Goal: Task Accomplishment & Management: Manage account settings

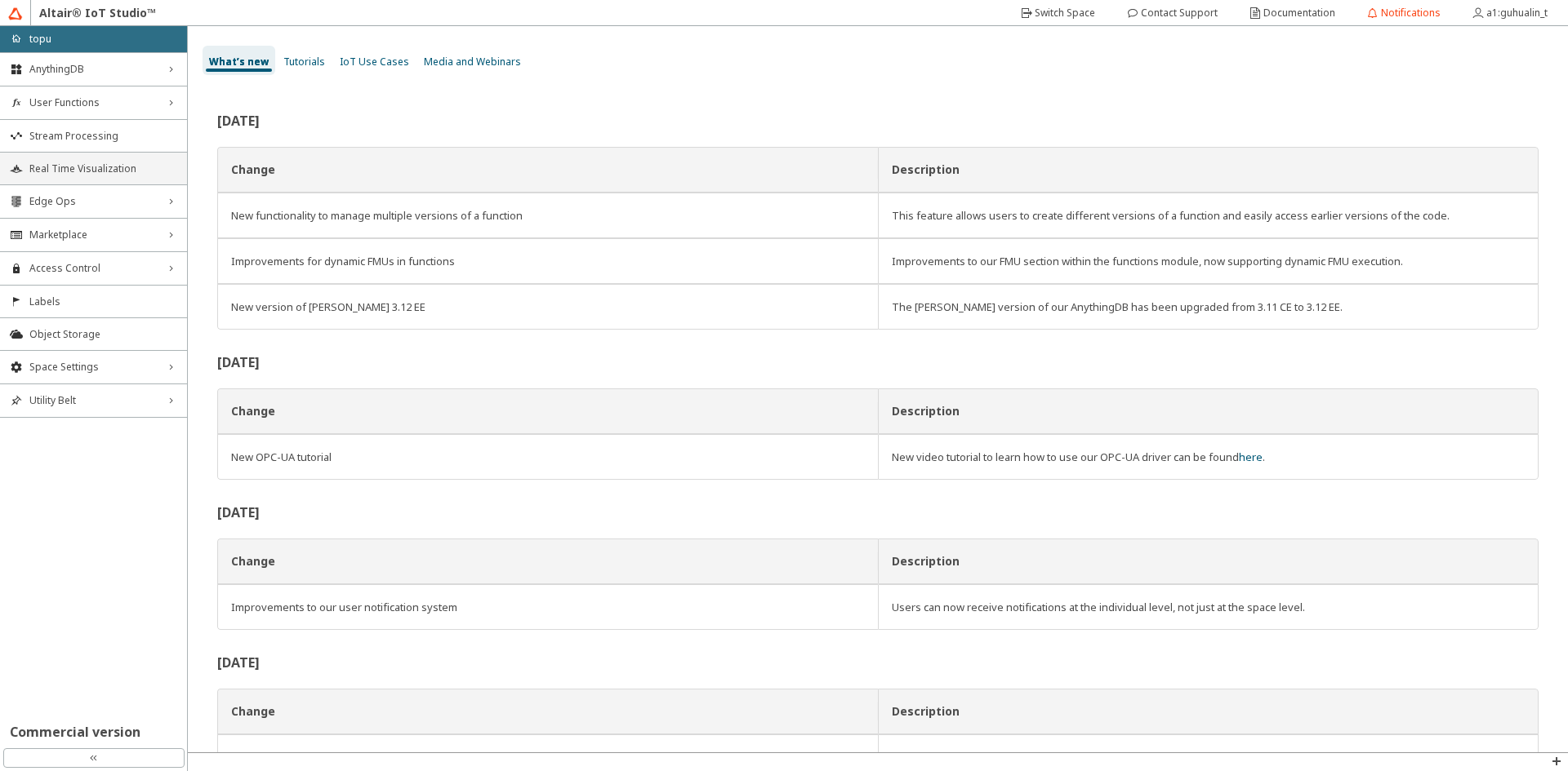
click at [137, 166] on span "Real Time Visualization" at bounding box center [103, 169] width 148 height 13
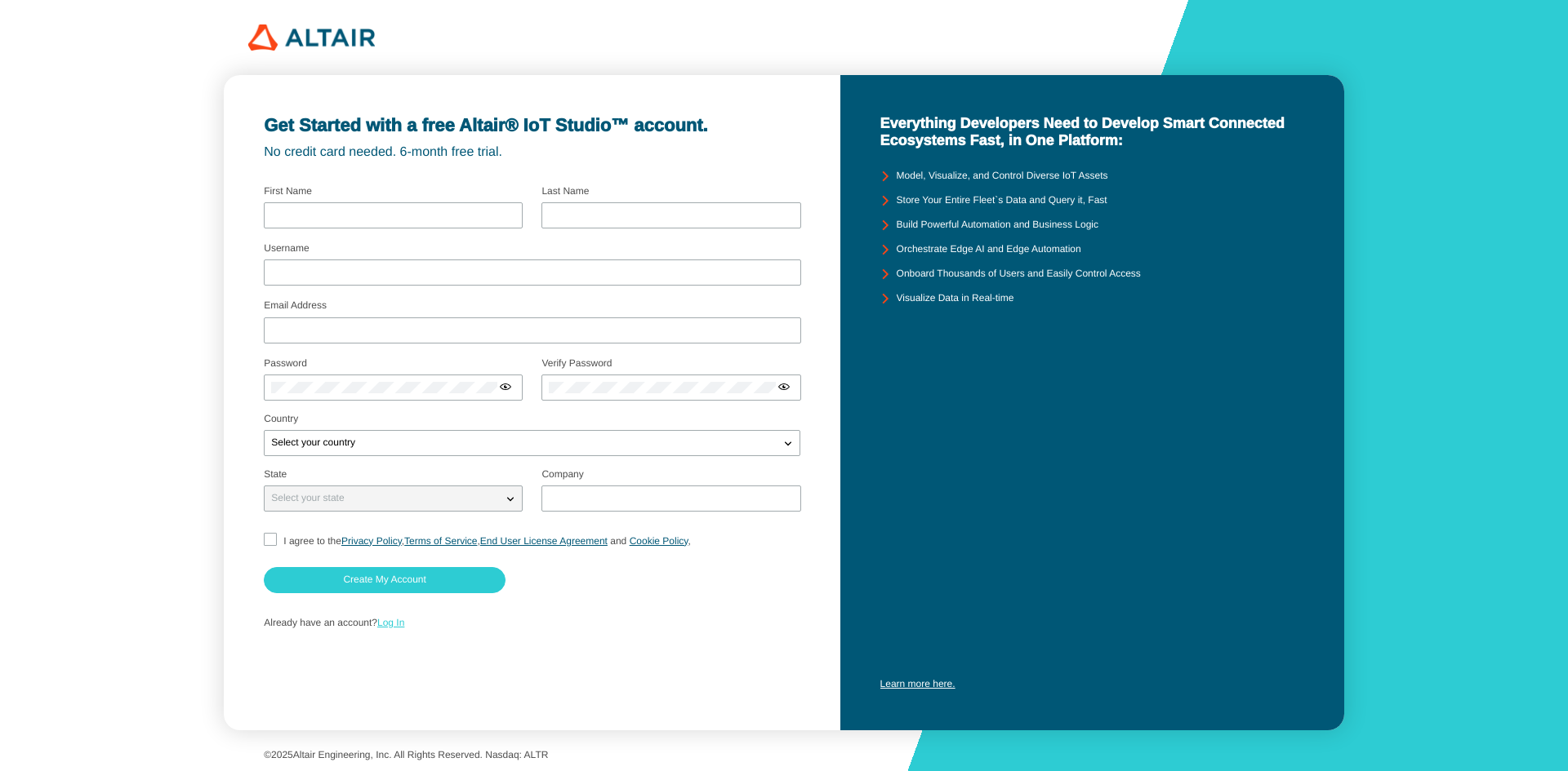
click at [399, 625] on link "Log In" at bounding box center [391, 623] width 27 height 12
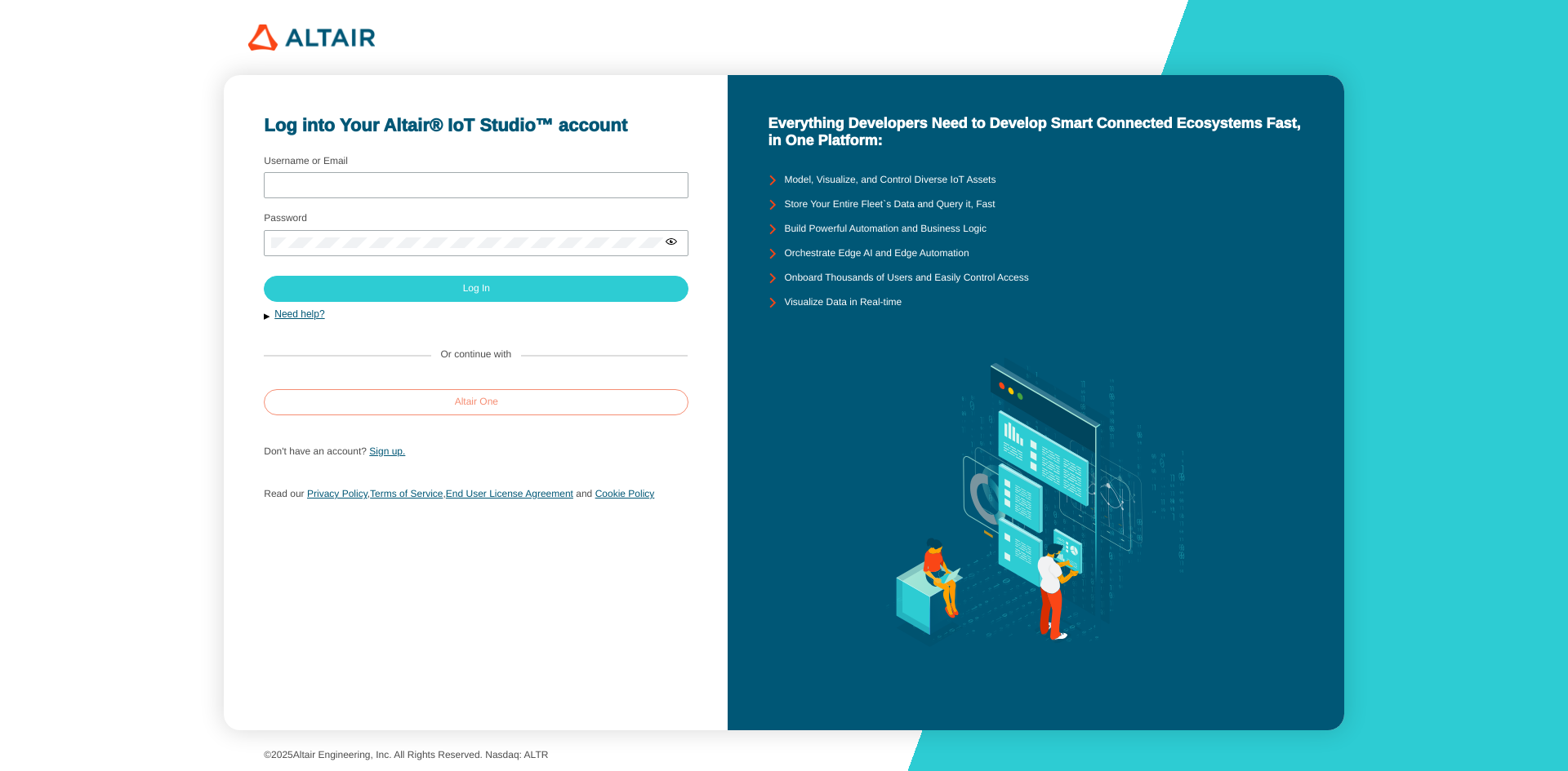
click at [526, 405] on paper-button "Altair One" at bounding box center [476, 402] width 424 height 26
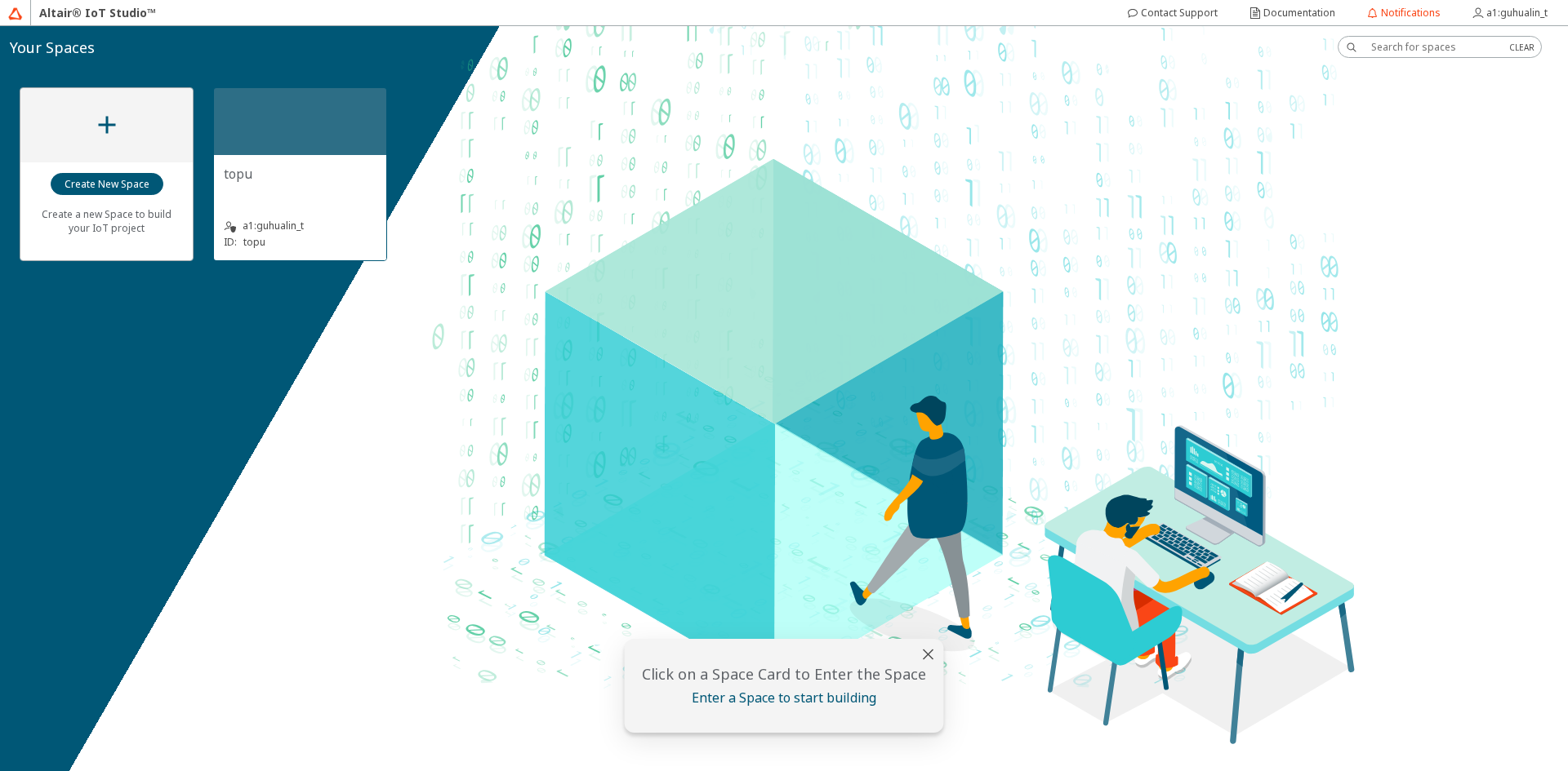
click at [361, 145] on div at bounding box center [300, 121] width 172 height 67
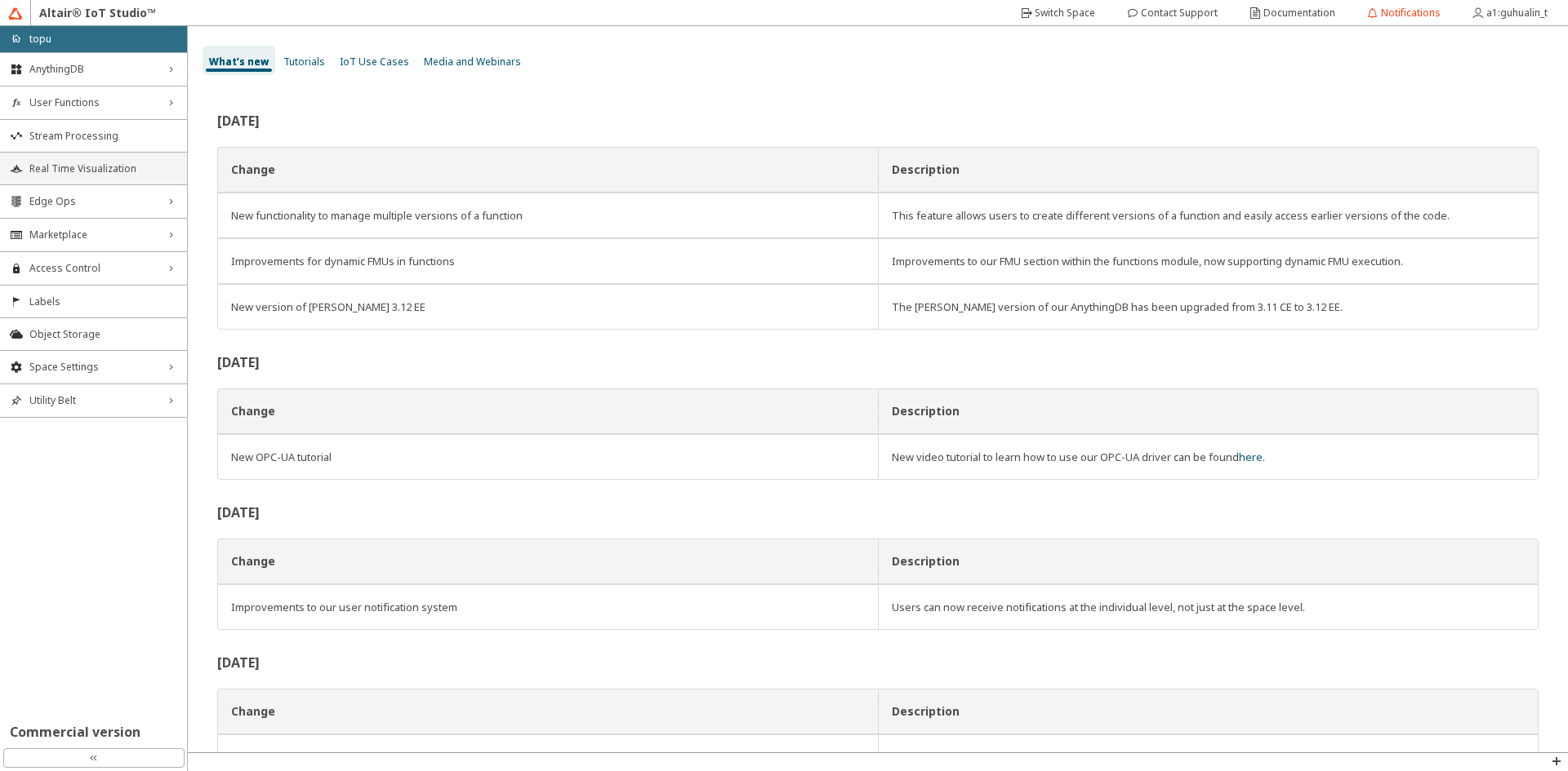
click at [67, 169] on span "Real Time Visualization" at bounding box center [103, 169] width 148 height 13
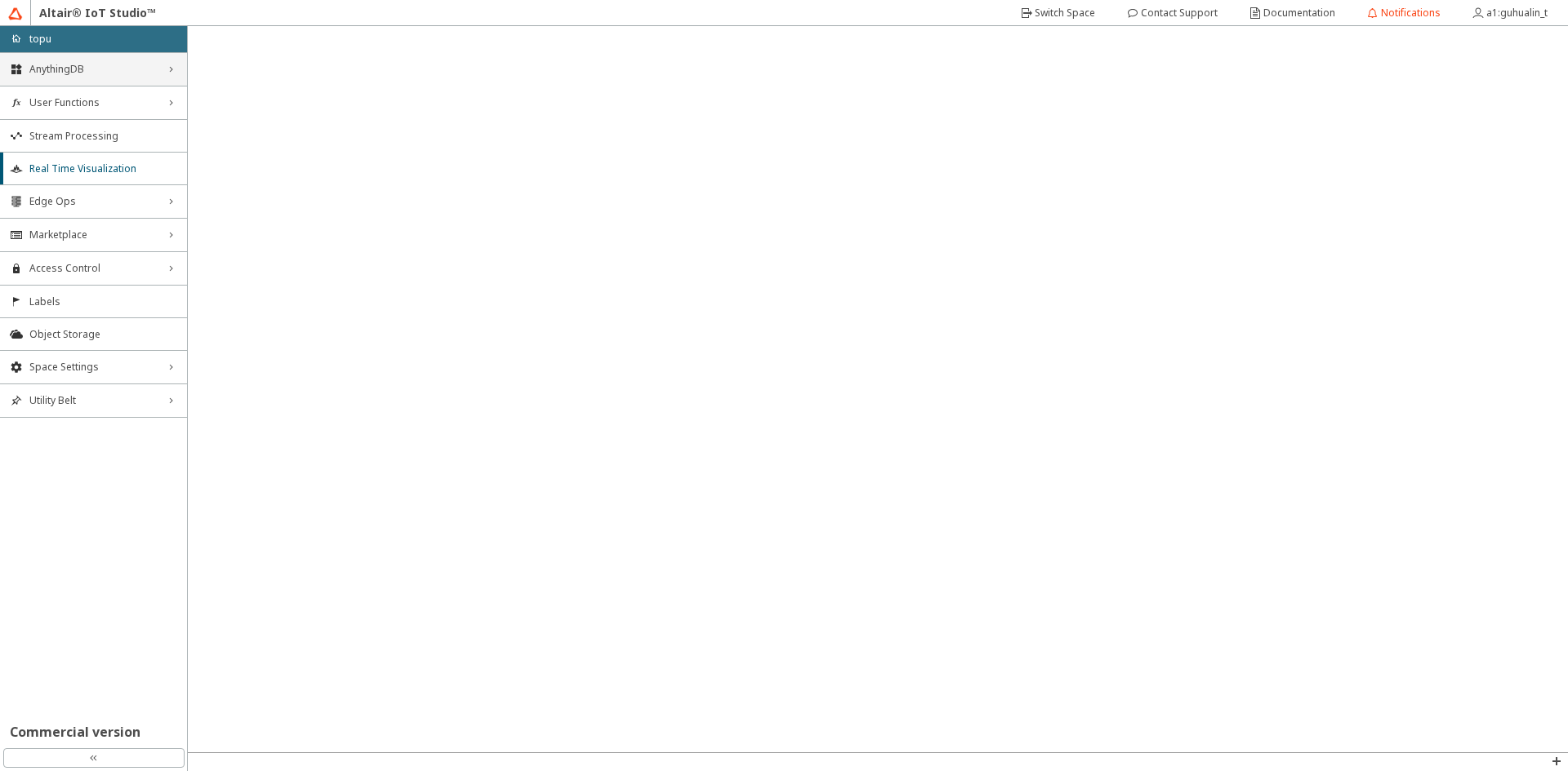
click at [102, 65] on span "AnythingDB" at bounding box center [93, 69] width 128 height 13
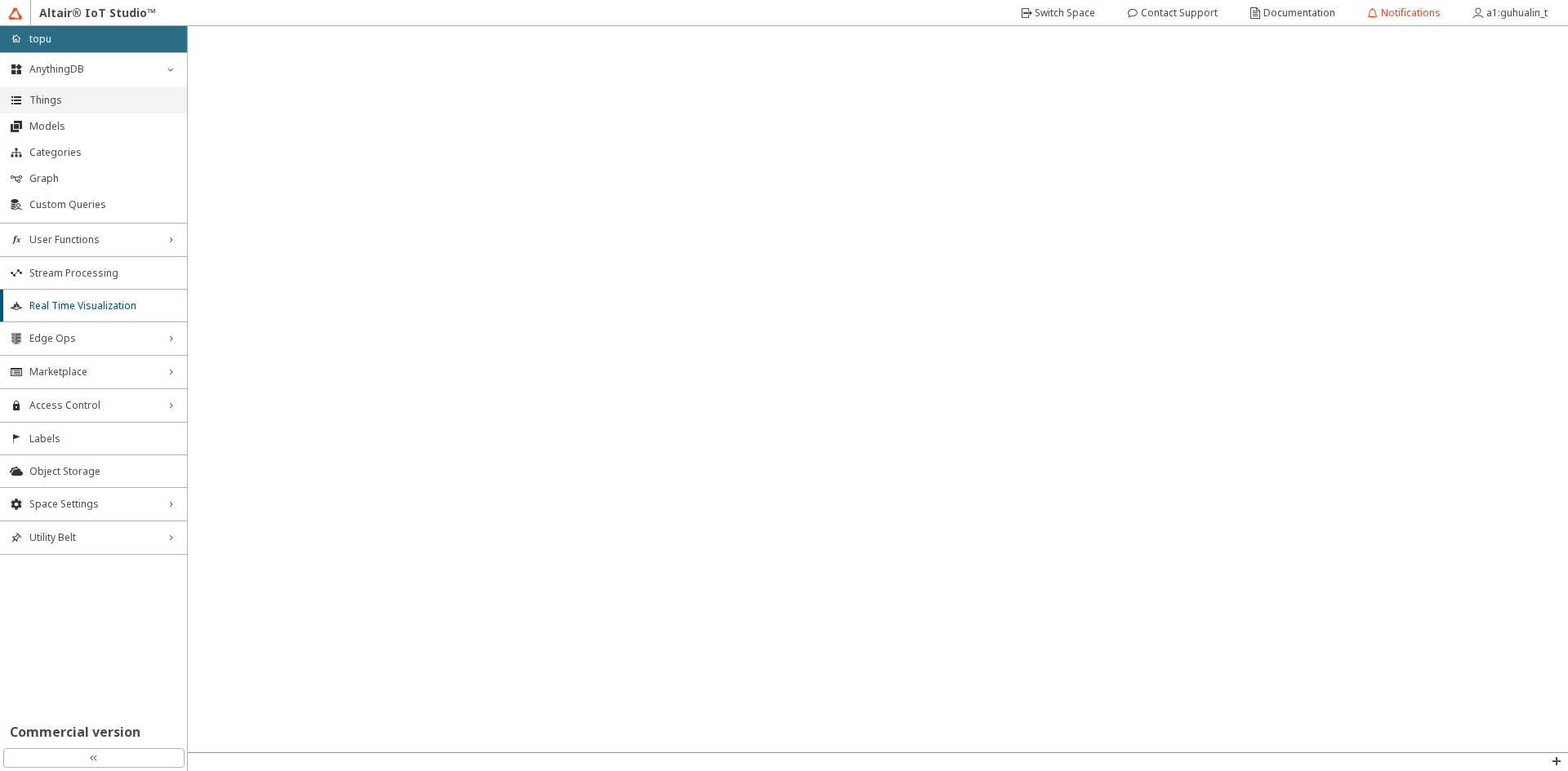
click at [69, 101] on span "Things" at bounding box center [103, 100] width 148 height 13
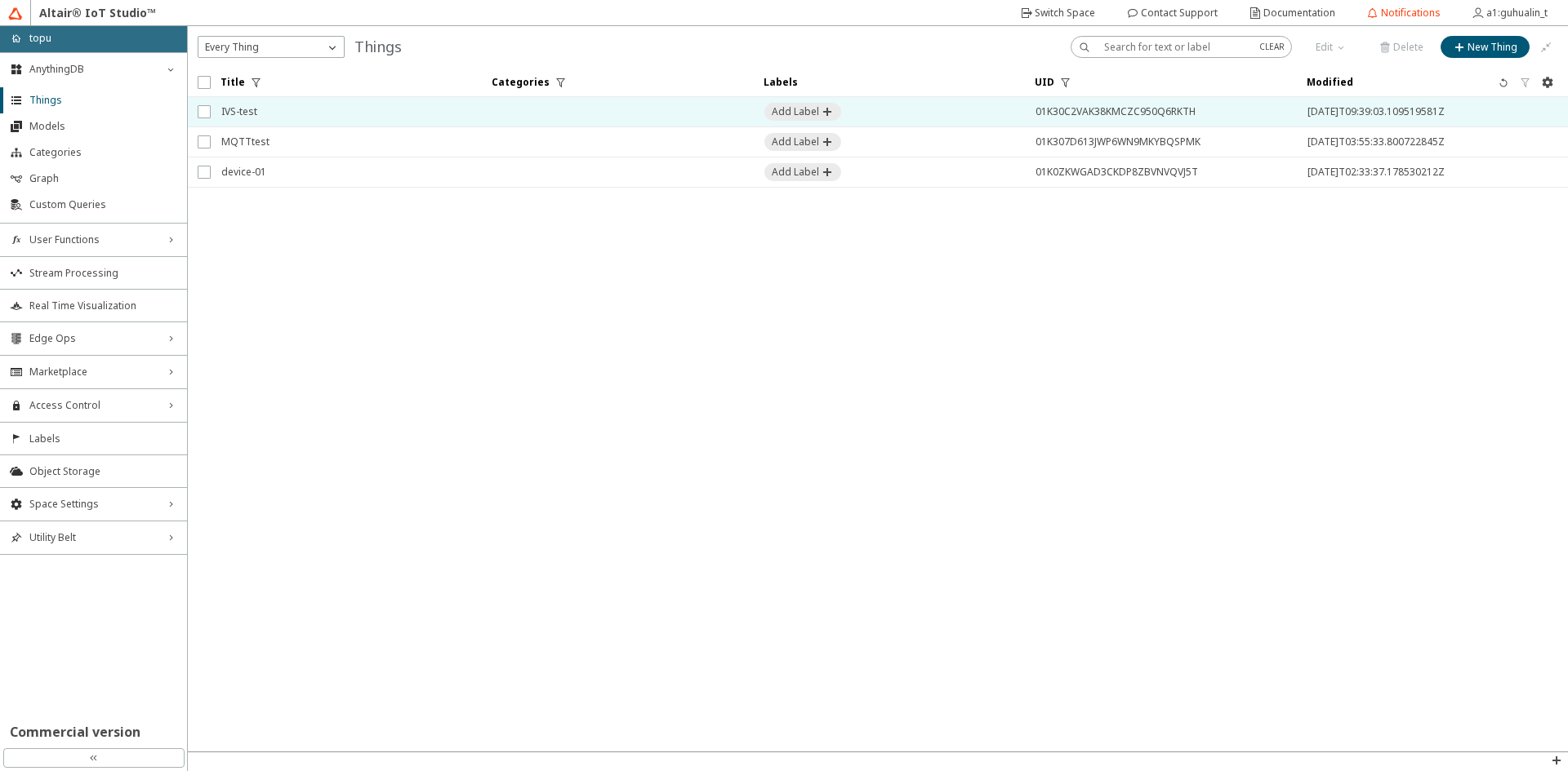
click at [494, 122] on td at bounding box center [617, 111] width 271 height 30
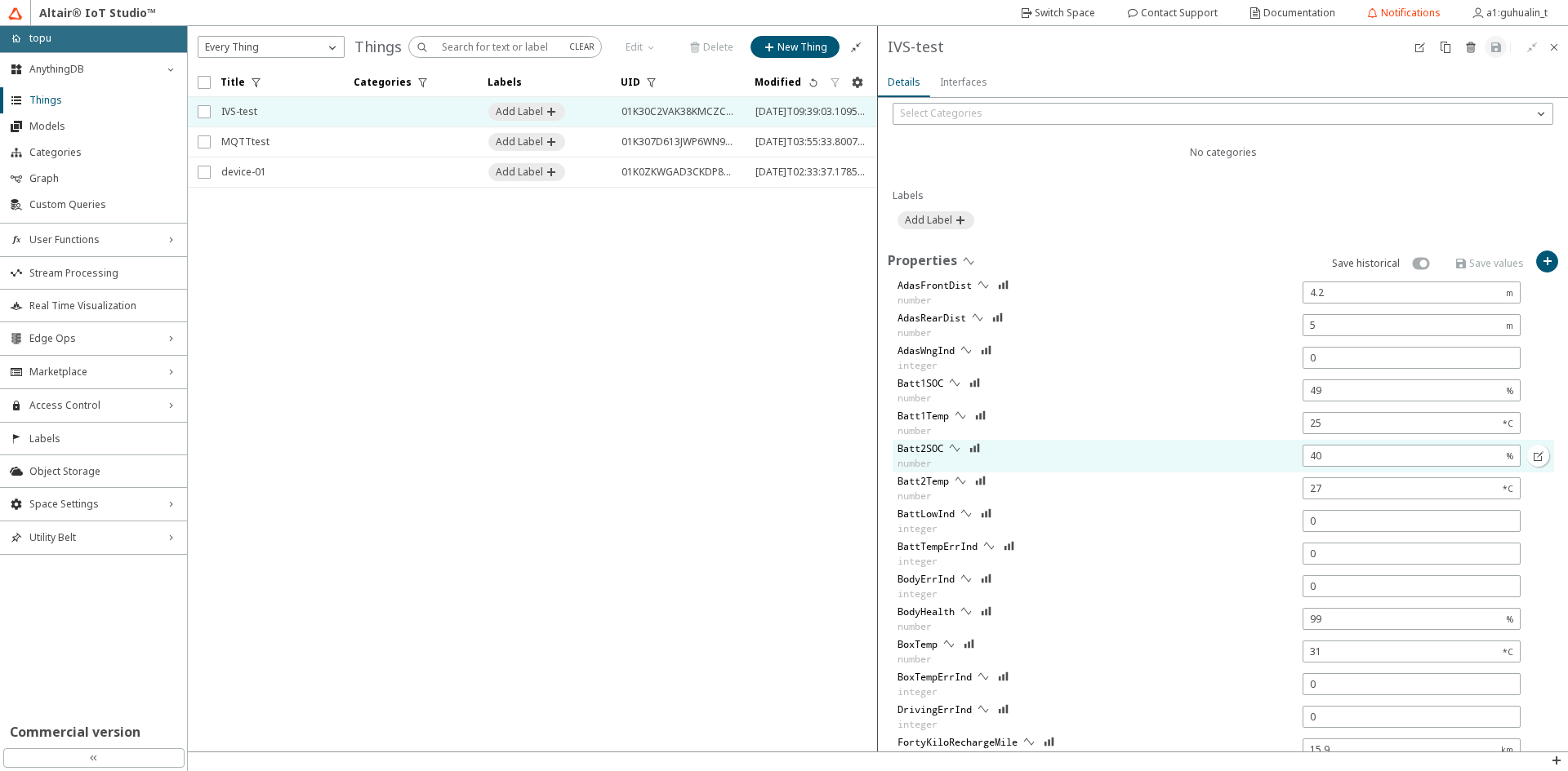
scroll to position [358, 0]
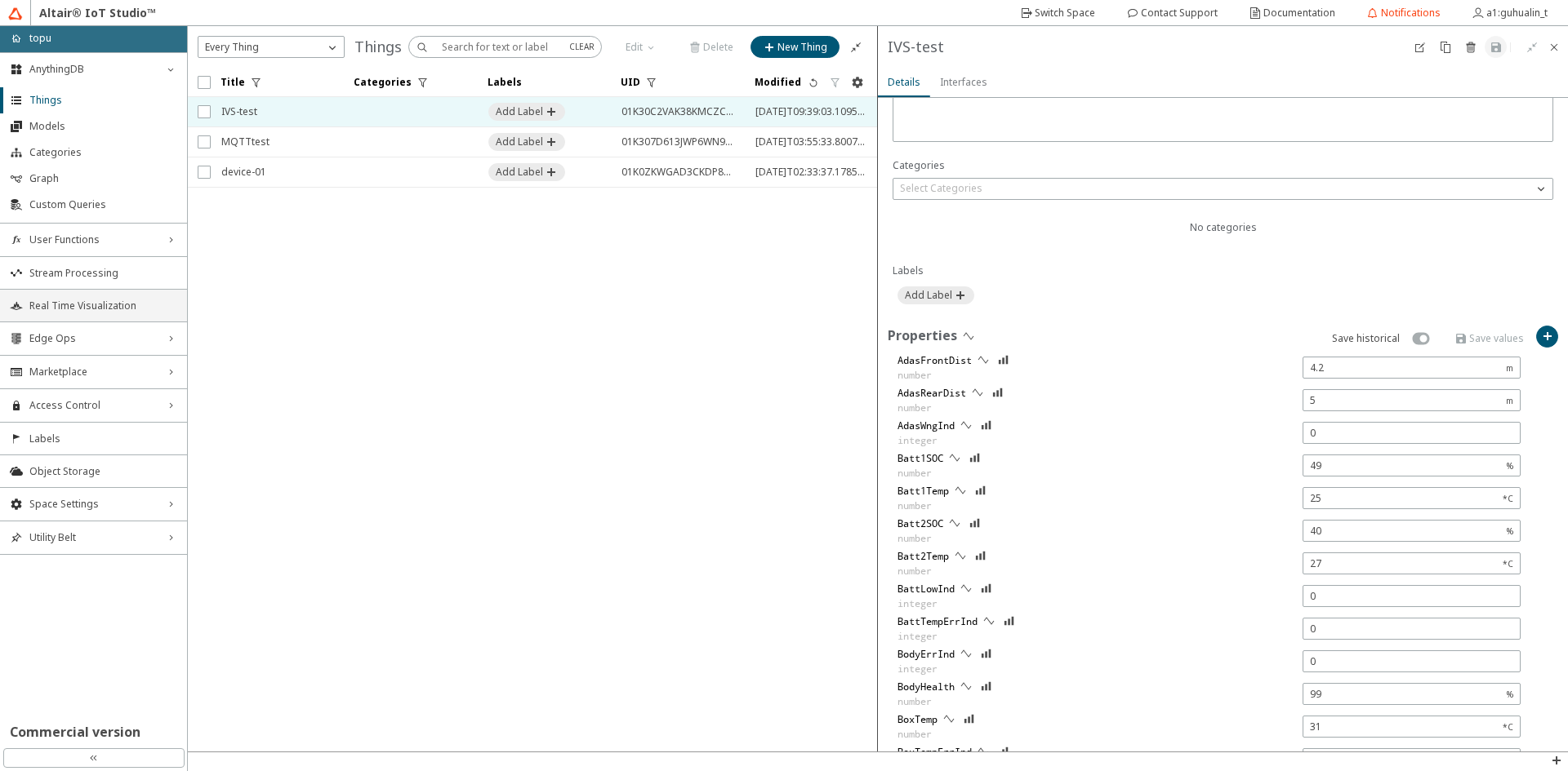
click at [91, 309] on span "Real Time Visualization" at bounding box center [103, 305] width 148 height 13
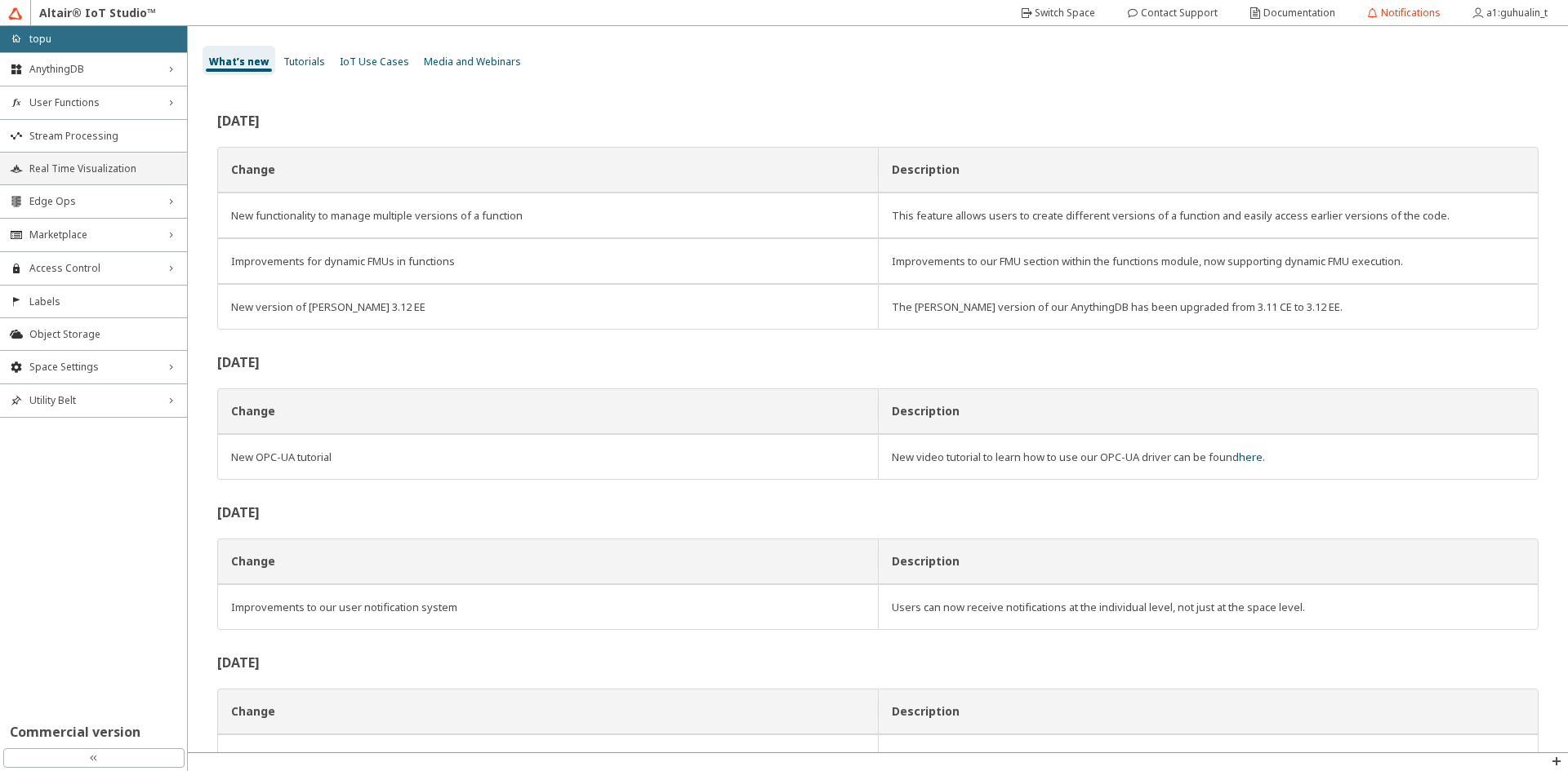
click at [132, 170] on span "Real Time Visualization" at bounding box center [103, 169] width 148 height 13
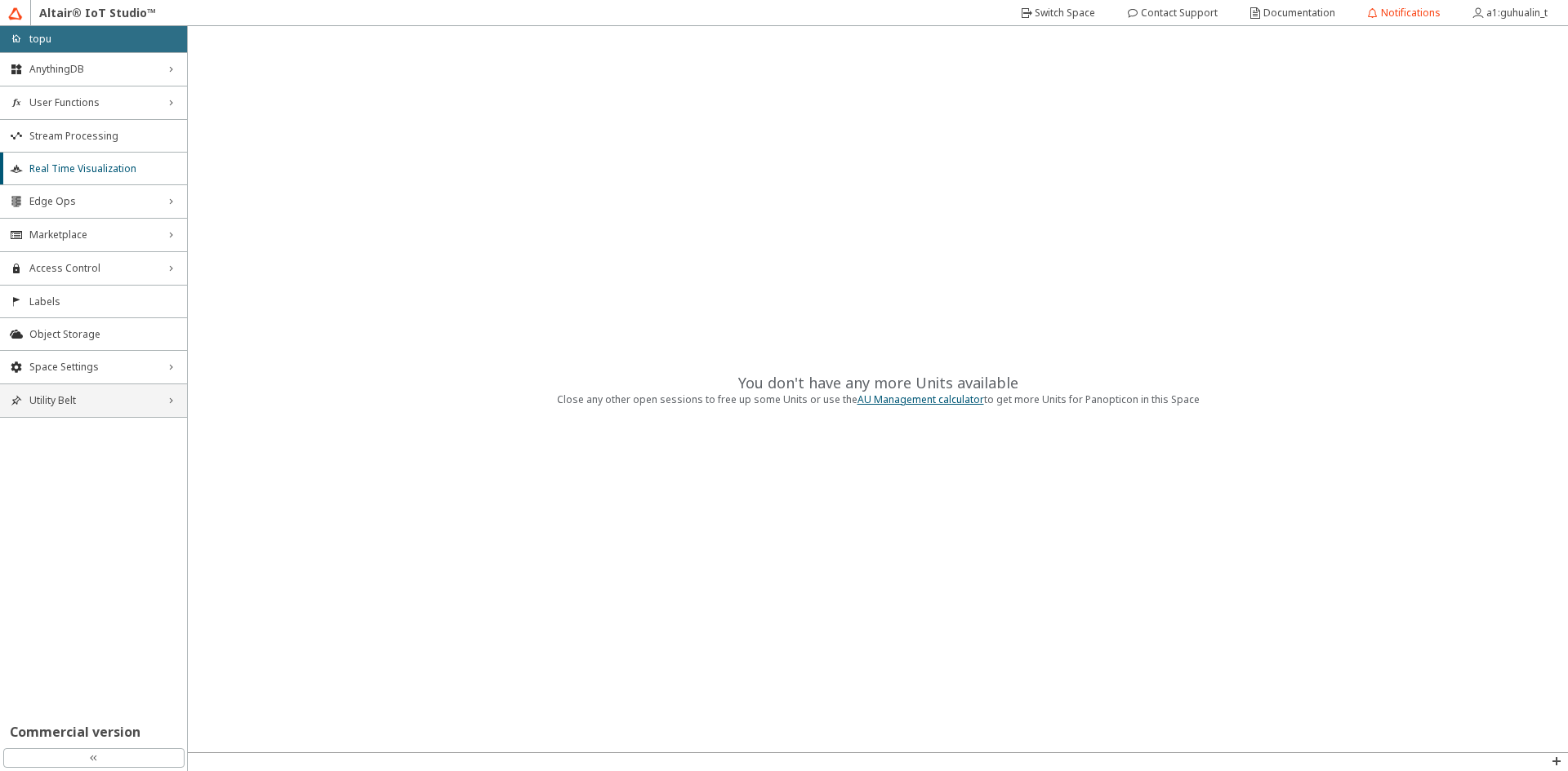
click at [163, 406] on div "Utility Belt right_chevron" at bounding box center [93, 401] width 187 height 33
click at [150, 366] on span "Space Settings" at bounding box center [93, 366] width 128 height 13
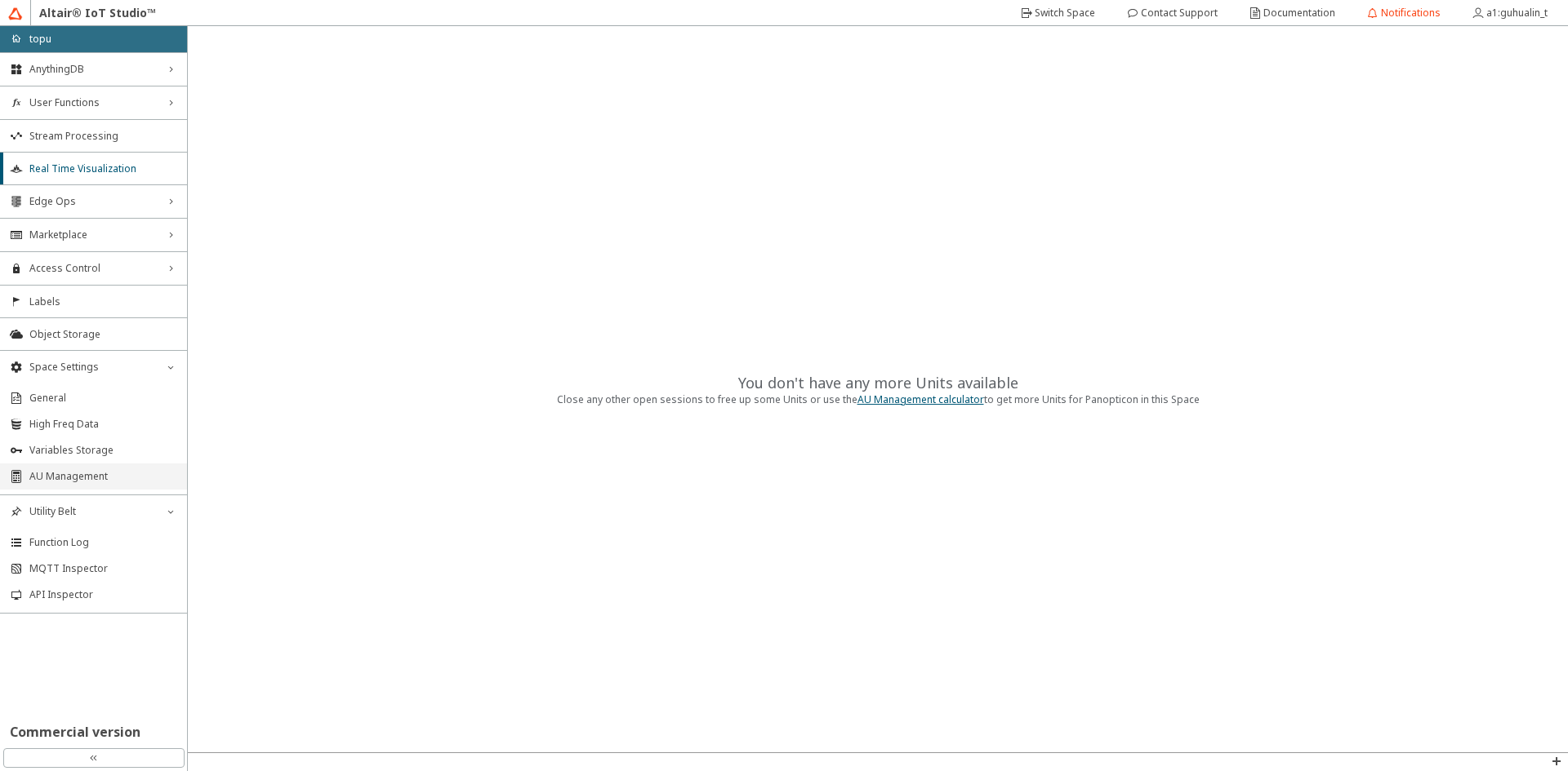
click at [105, 473] on span "AU Management" at bounding box center [103, 476] width 148 height 13
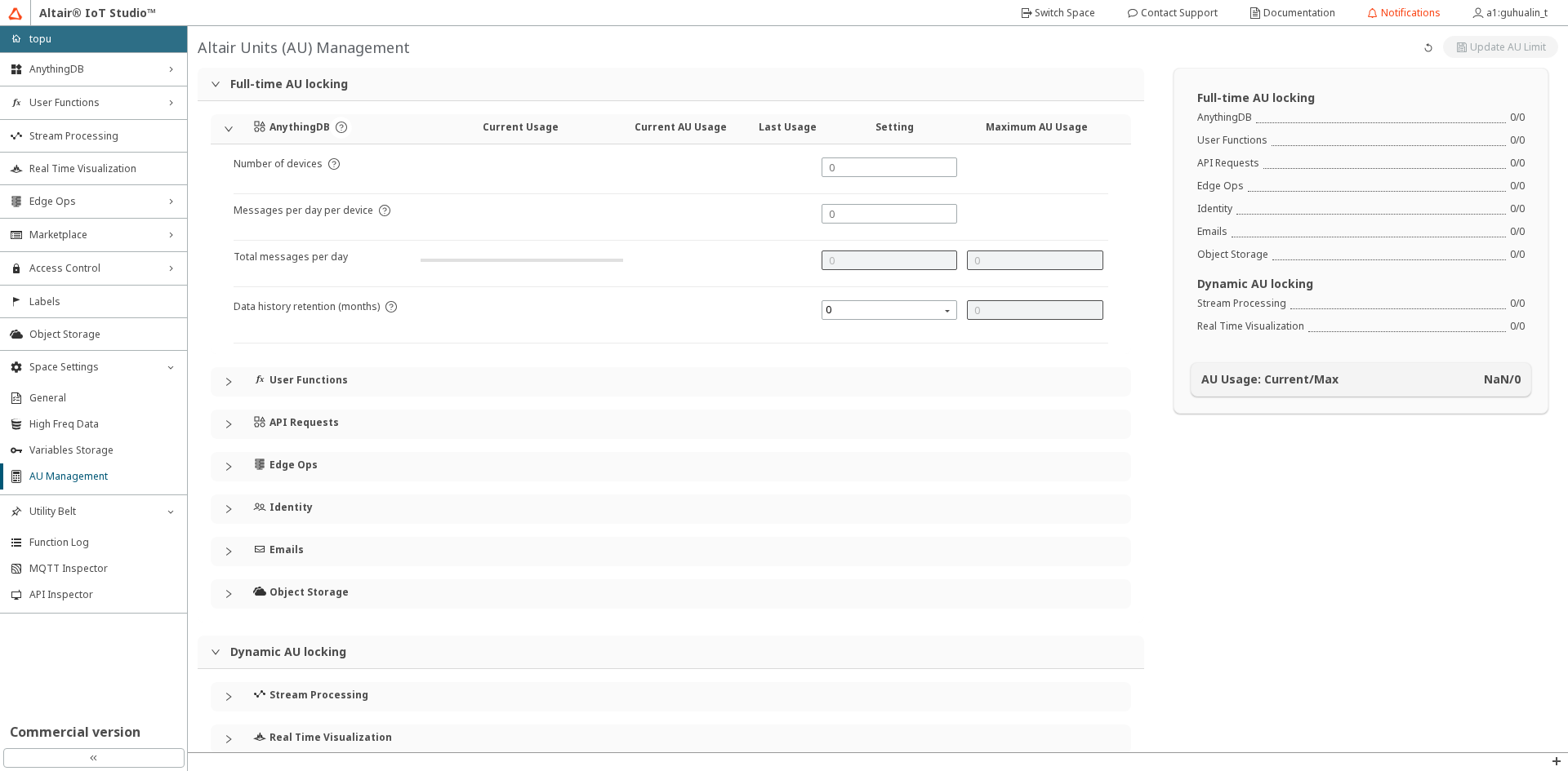
type input "0"
type input "1000"
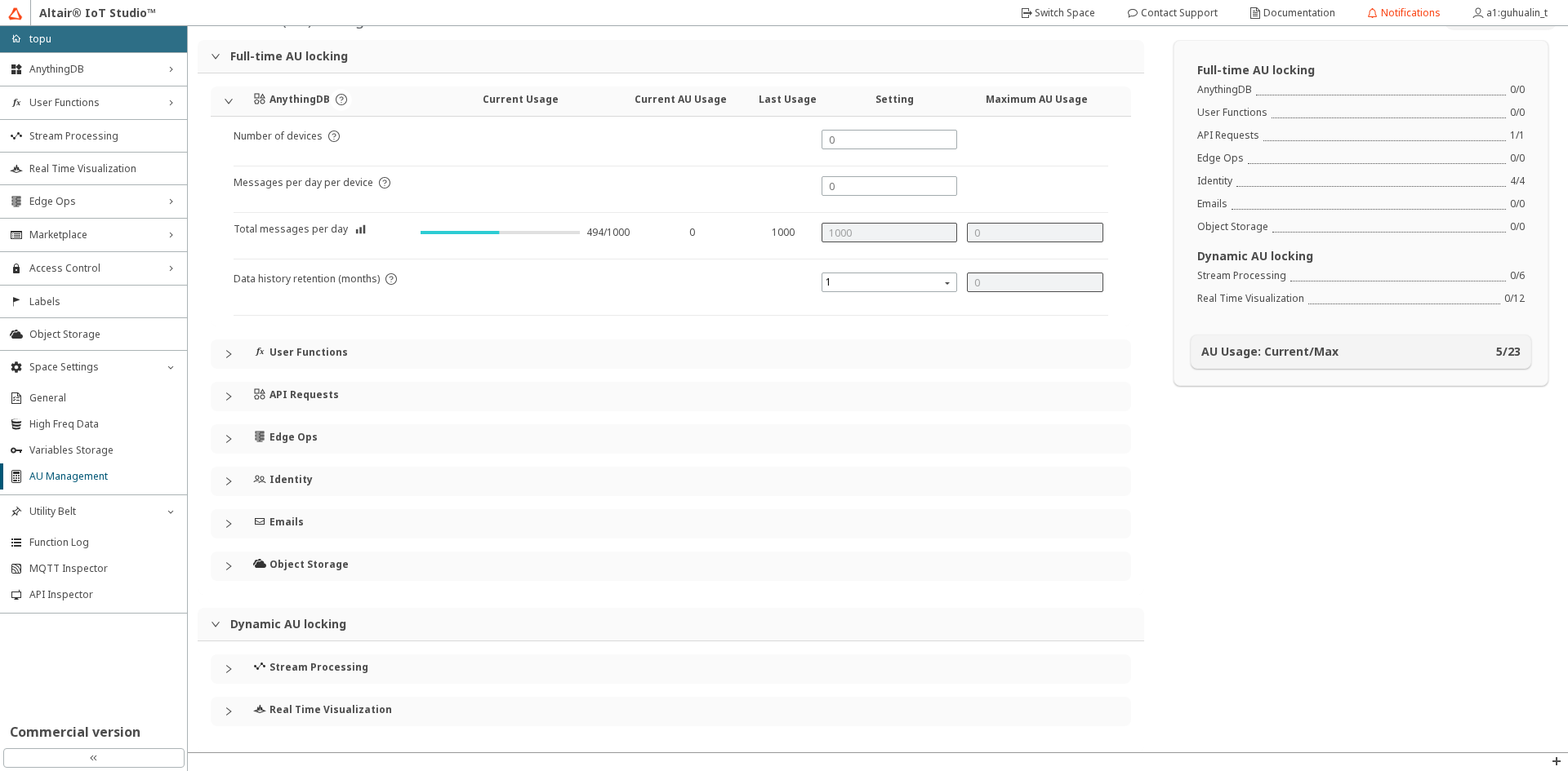
click at [308, 390] on h4 "API Requests" at bounding box center [304, 394] width 70 height 13
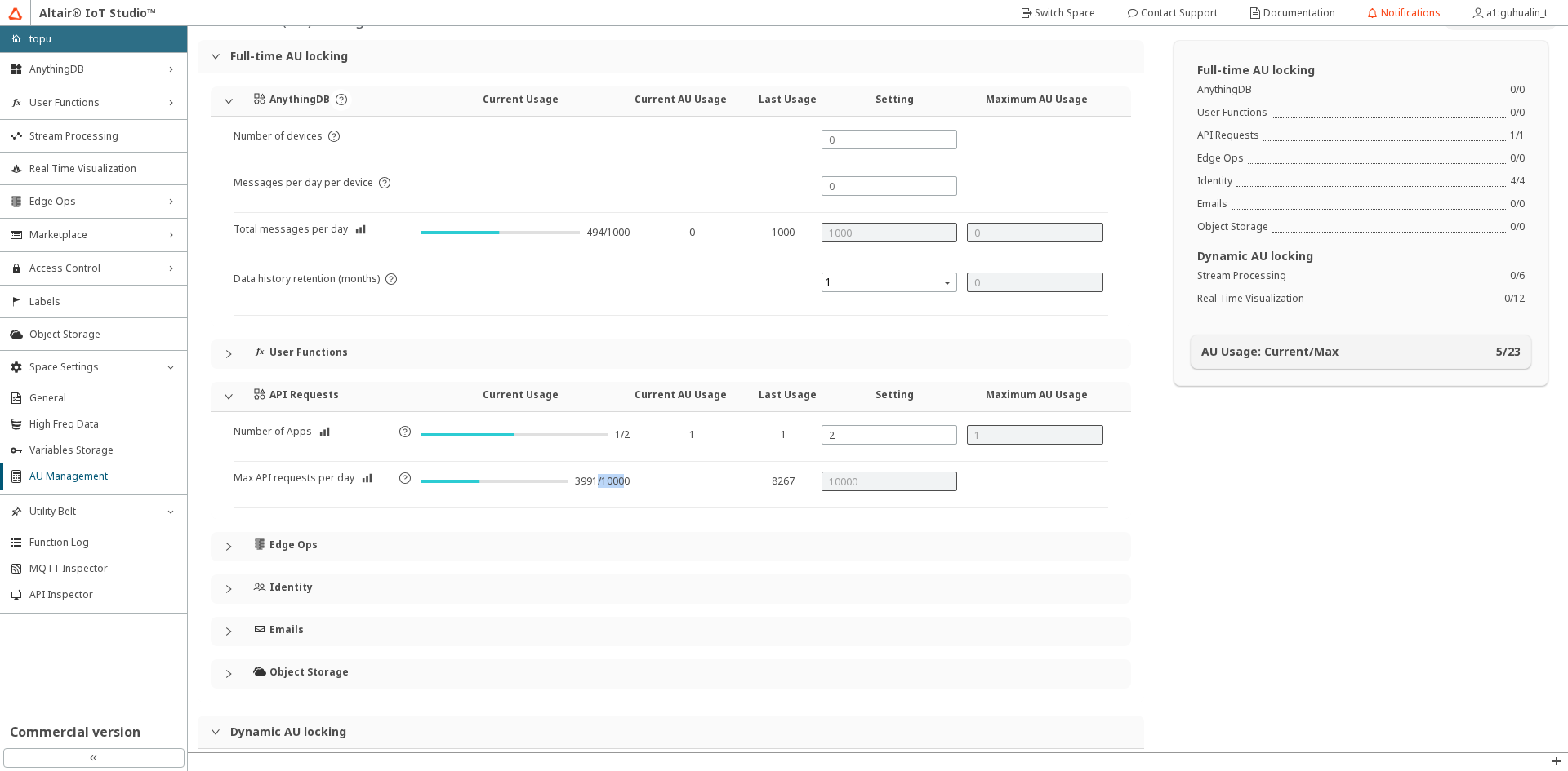
click at [591, 475] on div "3991/10000" at bounding box center [602, 480] width 54 height 13
drag, startPoint x: 590, startPoint y: 475, endPoint x: 571, endPoint y: 475, distance: 19.0
click at [589, 475] on div "3991/10000" at bounding box center [602, 480] width 54 height 13
drag, startPoint x: 612, startPoint y: 478, endPoint x: 751, endPoint y: 482, distance: 139.1
click at [726, 481] on div "Max API requests per day 3991/10000 8267" at bounding box center [671, 490] width 874 height 37
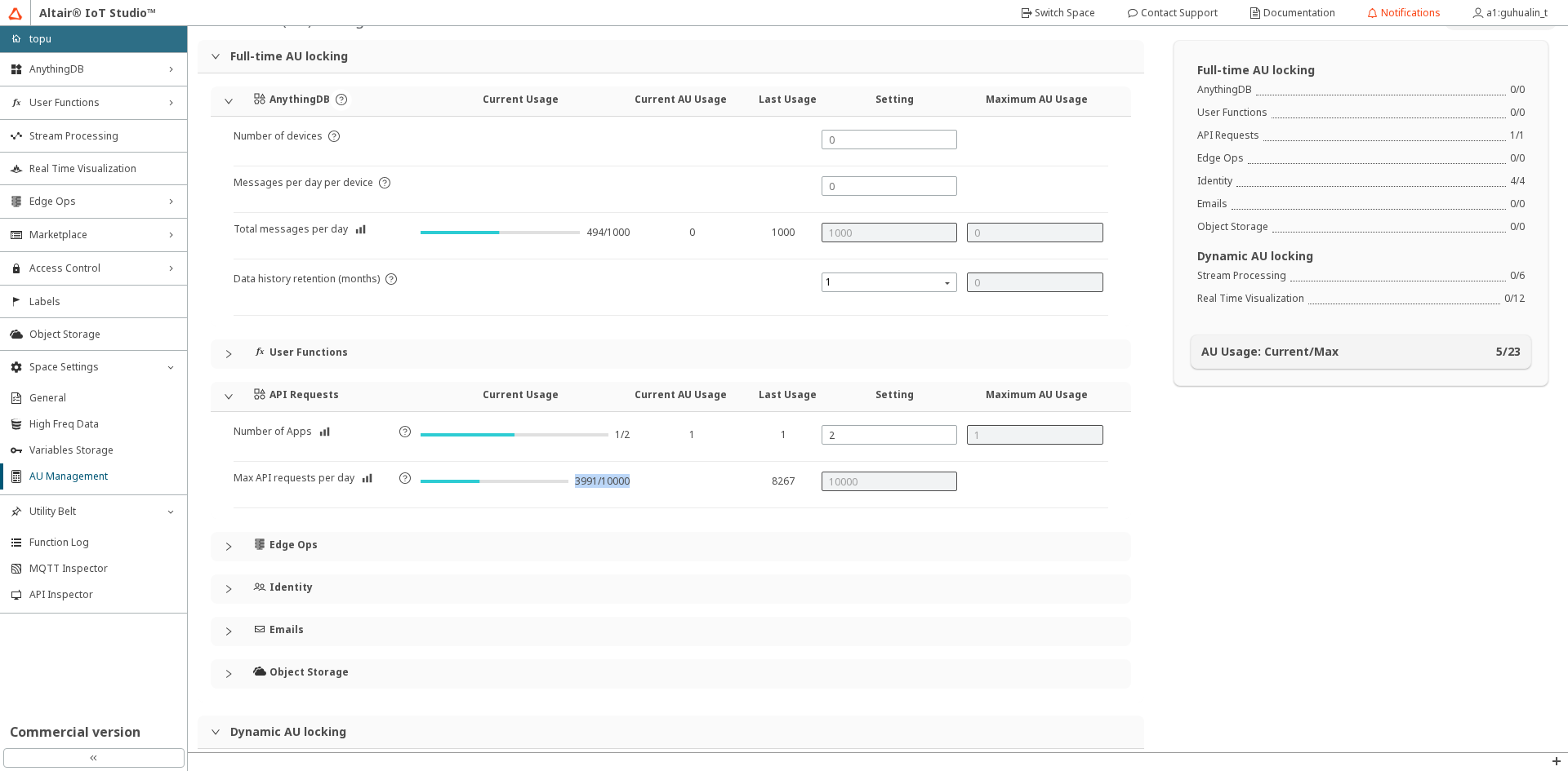
click at [608, 472] on div "3991/10000" at bounding box center [525, 489] width 219 height 36
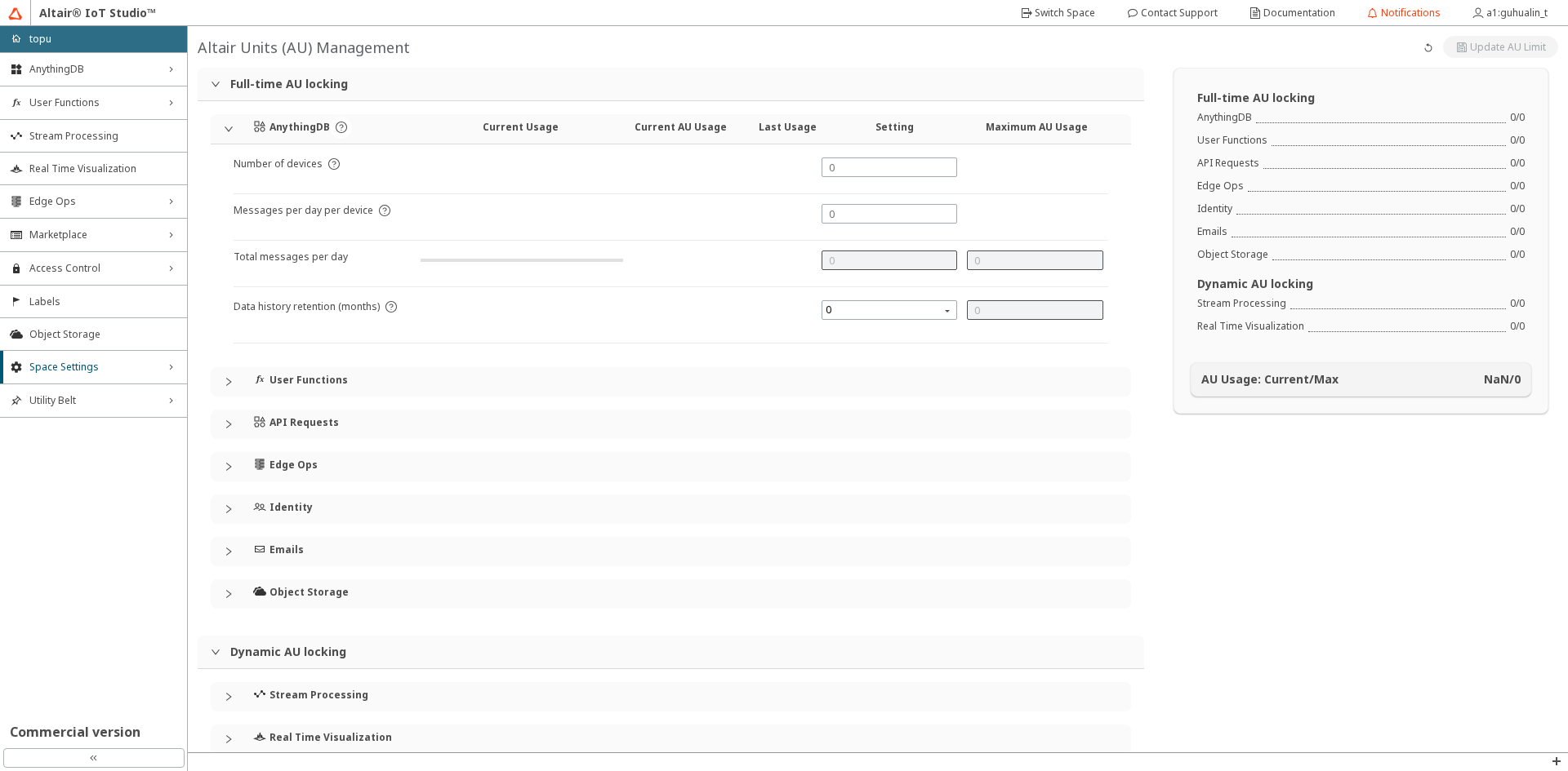
type input "1000"
type input "0"
click at [108, 173] on span "Real Time Visualization" at bounding box center [103, 169] width 148 height 13
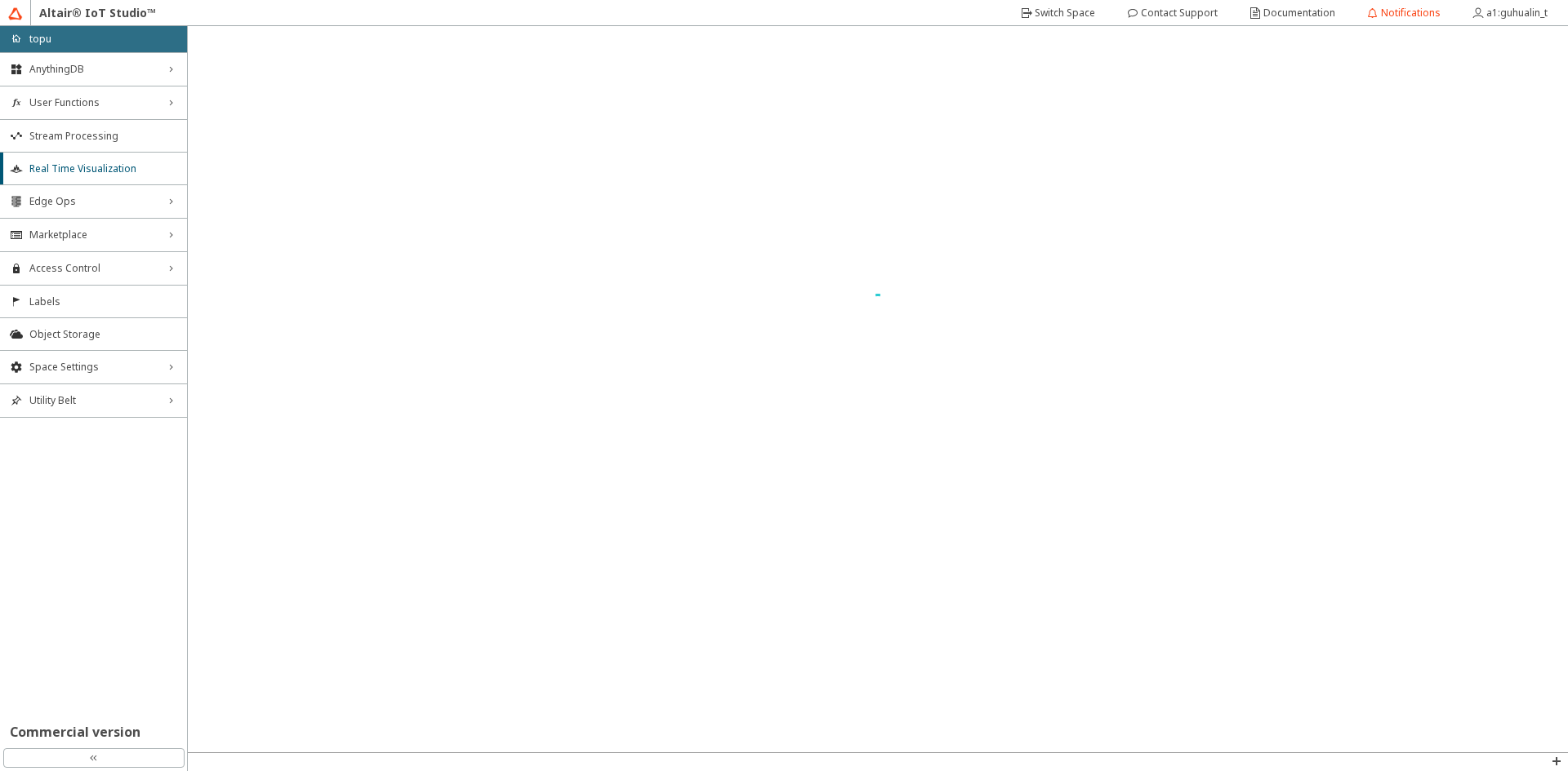
click at [127, 527] on div "AnythingDB right_chevron User Functions right_chevron Stream Processing Real Ti…" at bounding box center [93, 398] width 187 height 693
click at [0, 0] on slot "Notifications" at bounding box center [0, 0] width 0 height 0
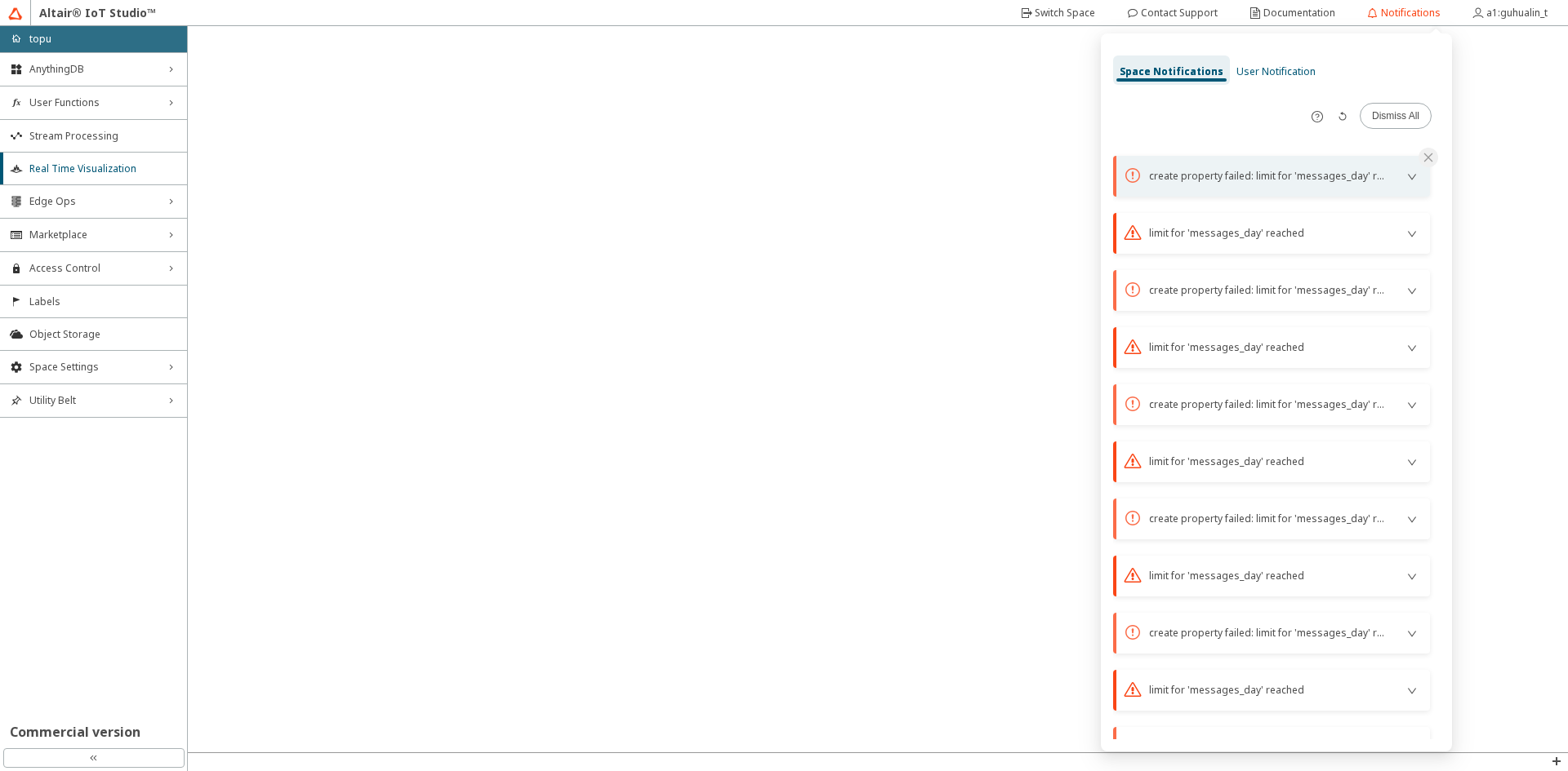
click at [1419, 171] on div "warning_circle_outline create property failed: limit for 'messages_day' reached" at bounding box center [1270, 176] width 317 height 41
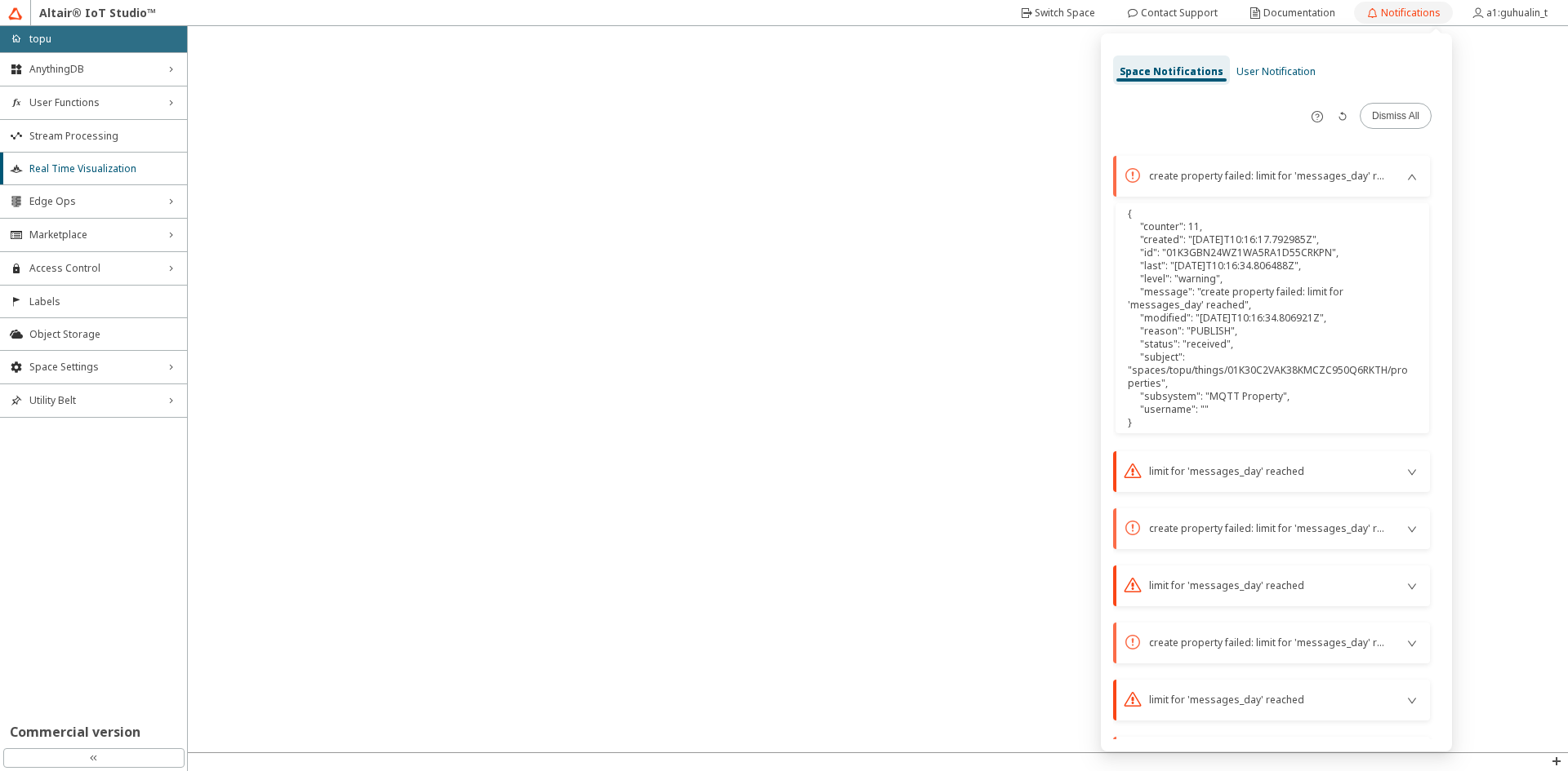
click at [0, 0] on slot "Notifications" at bounding box center [0, 0] width 0 height 0
click at [1366, 80] on div "Space Notifications User Notification" at bounding box center [1275, 70] width 327 height 49
click at [1393, 108] on paper-button "Dismiss All" at bounding box center [1396, 115] width 72 height 26
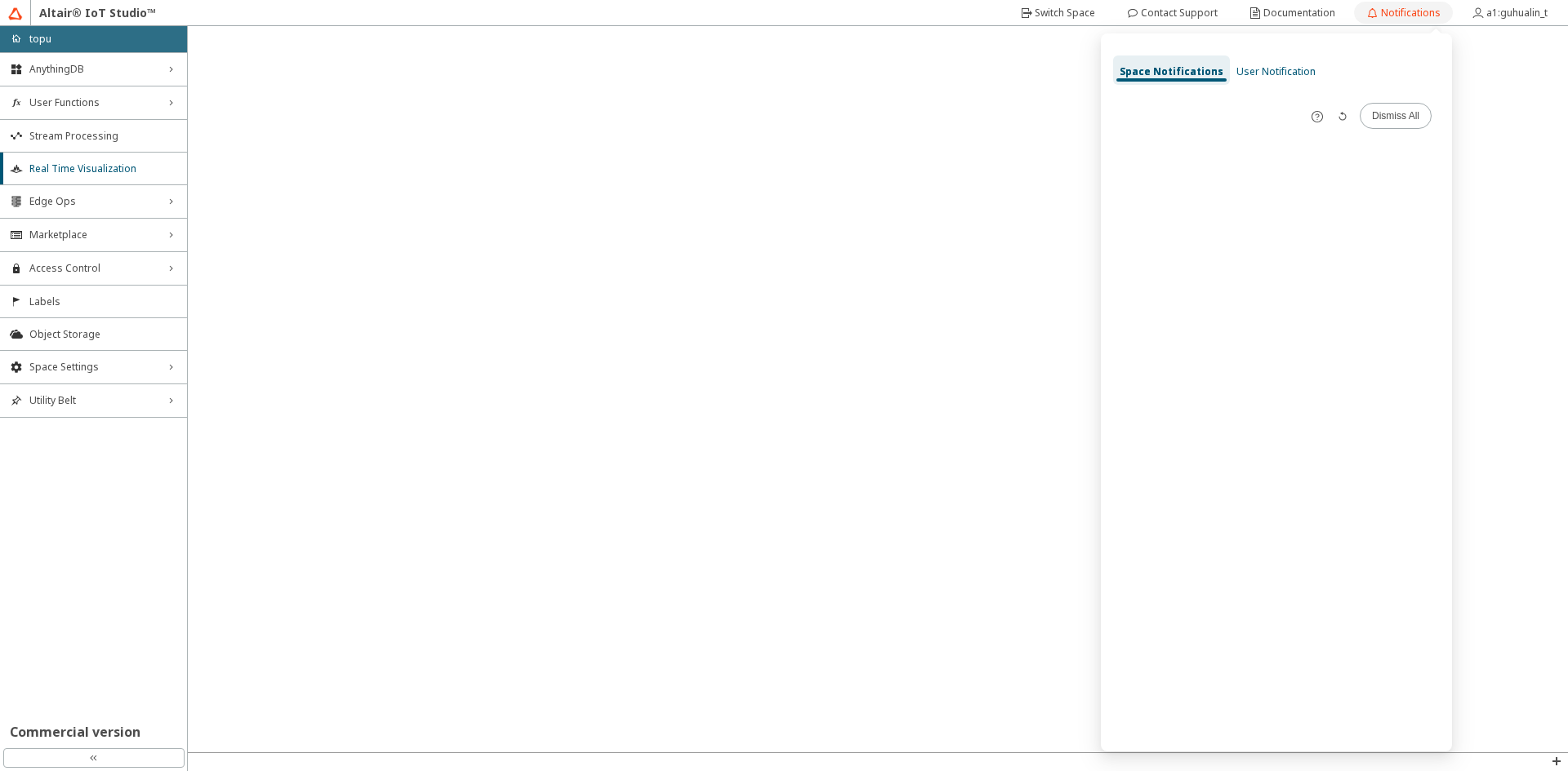
click at [0, 0] on slot "Notifications" at bounding box center [0, 0] width 0 height 0
click at [1465, 12] on paper-button "a1:guhualin_t" at bounding box center [1510, 13] width 101 height 22
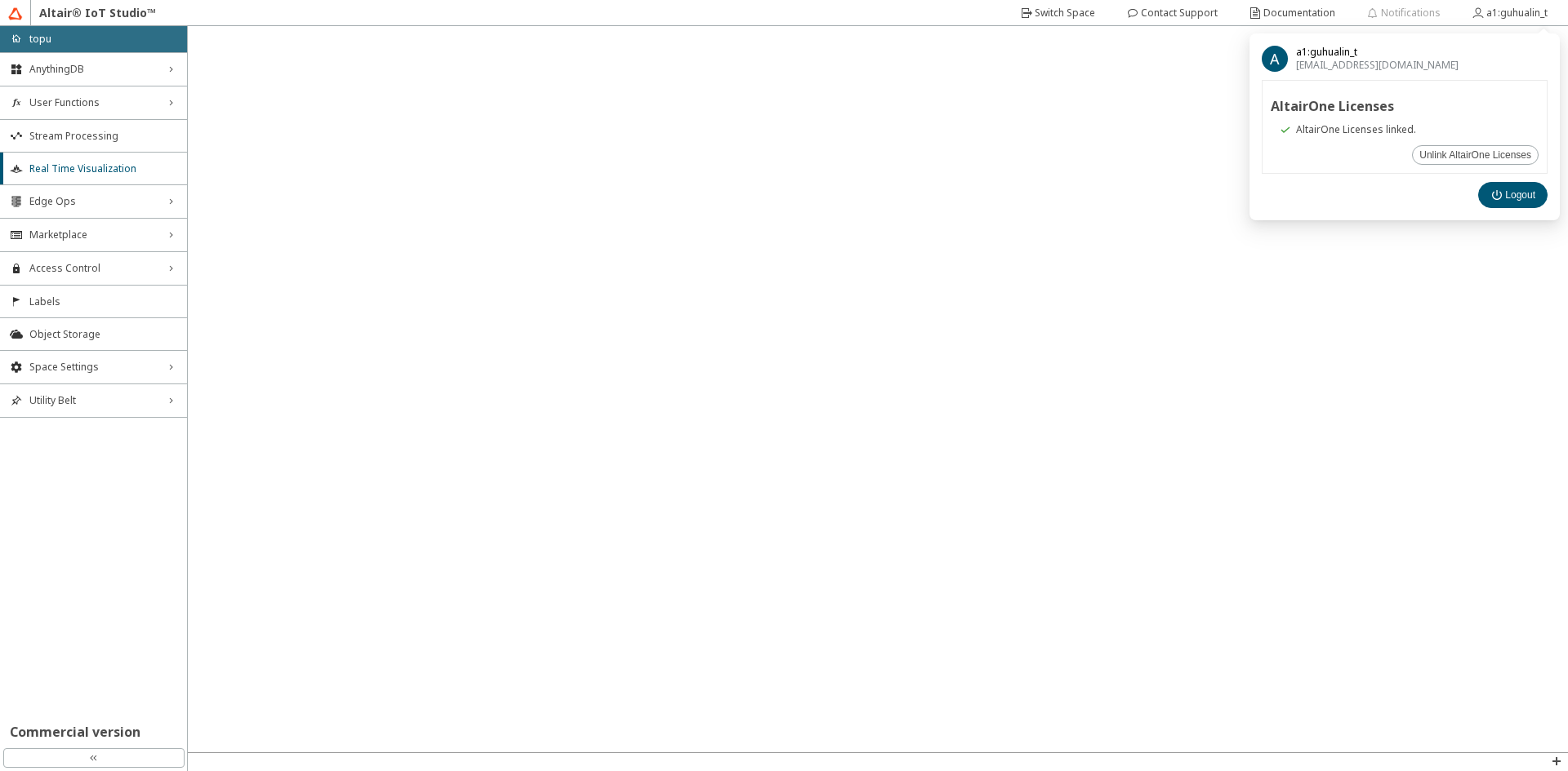
click at [989, 5] on div "Altair® IoT Studio™" at bounding box center [783, 13] width 1552 height 26
